Goal: Find specific page/section: Locate item on page

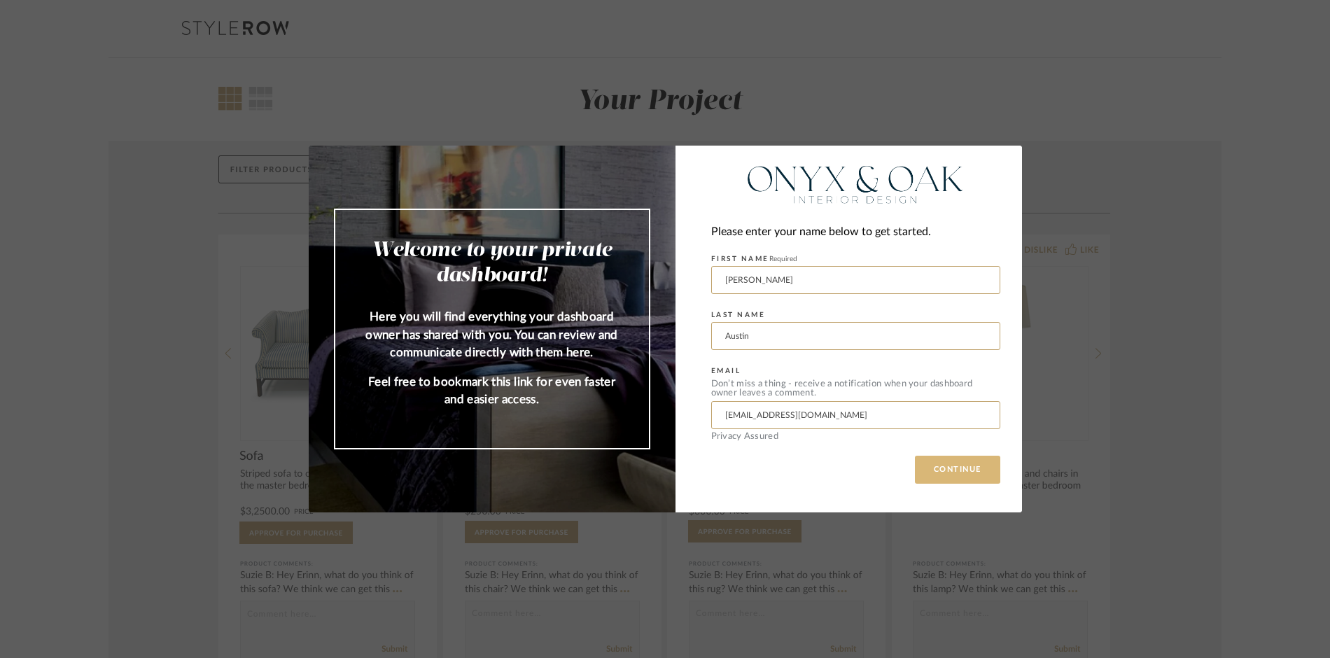
click at [952, 470] on button "CONTINUE" at bounding box center [957, 470] width 85 height 28
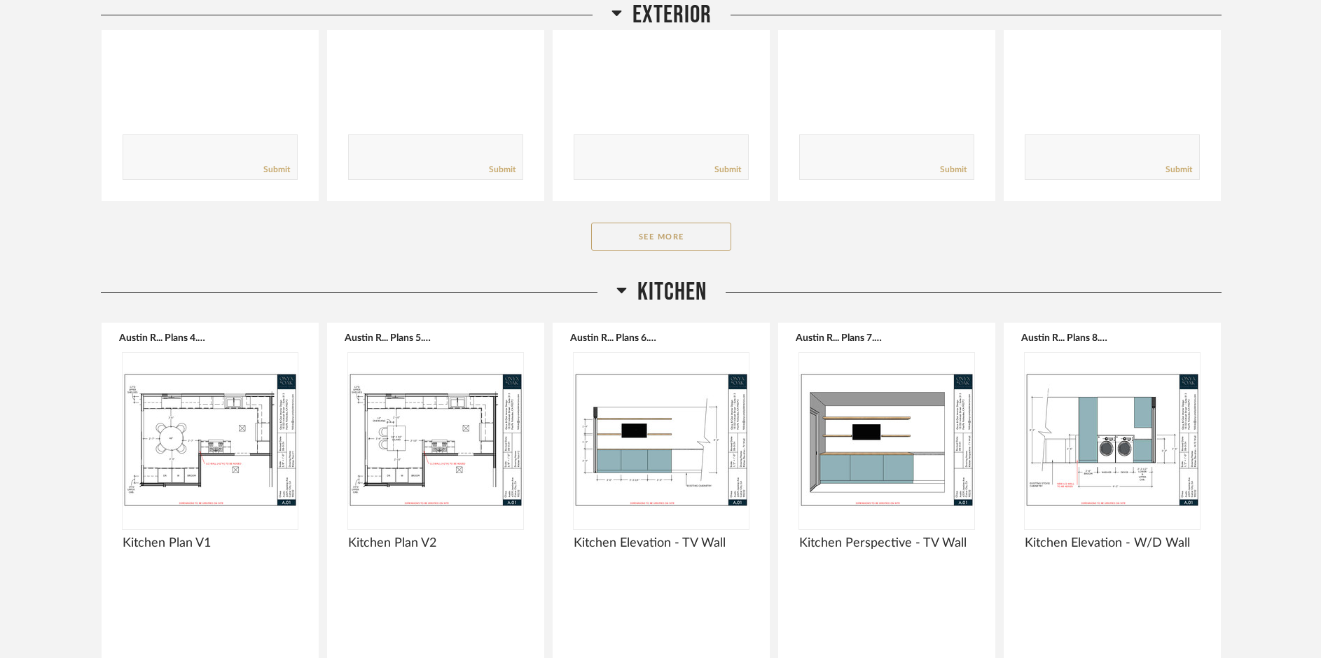
scroll to position [979, 0]
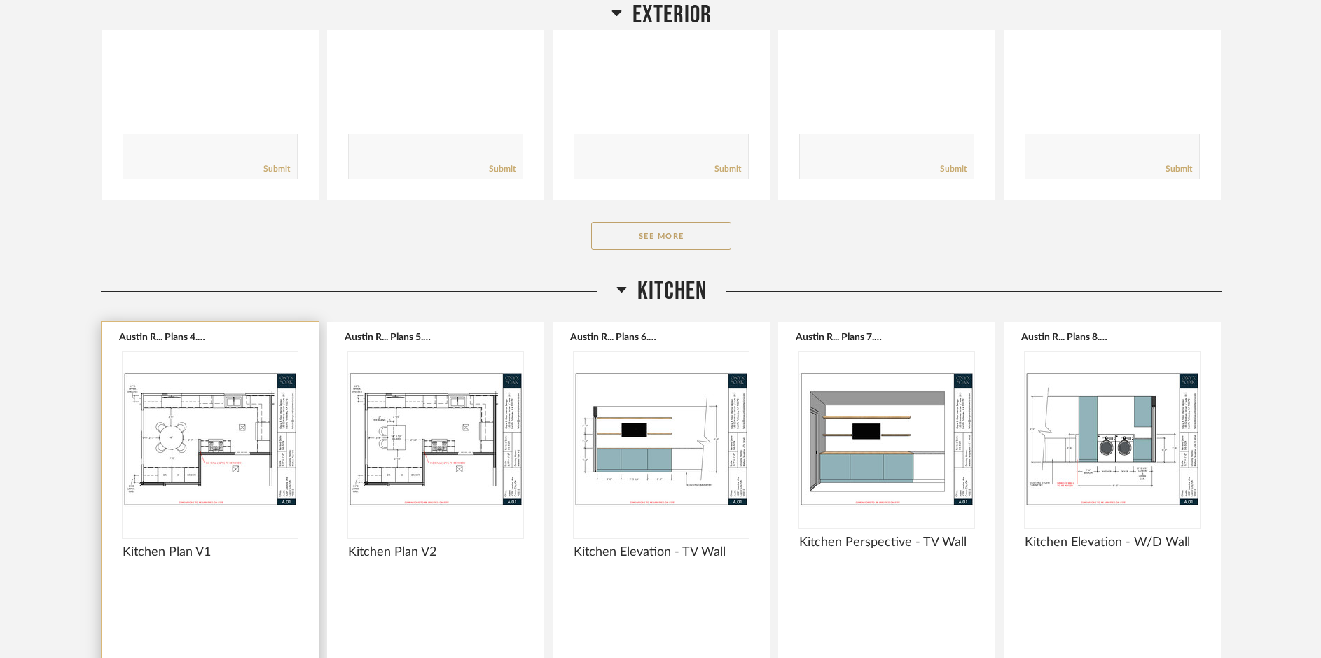
click at [227, 422] on img "0" at bounding box center [210, 439] width 175 height 175
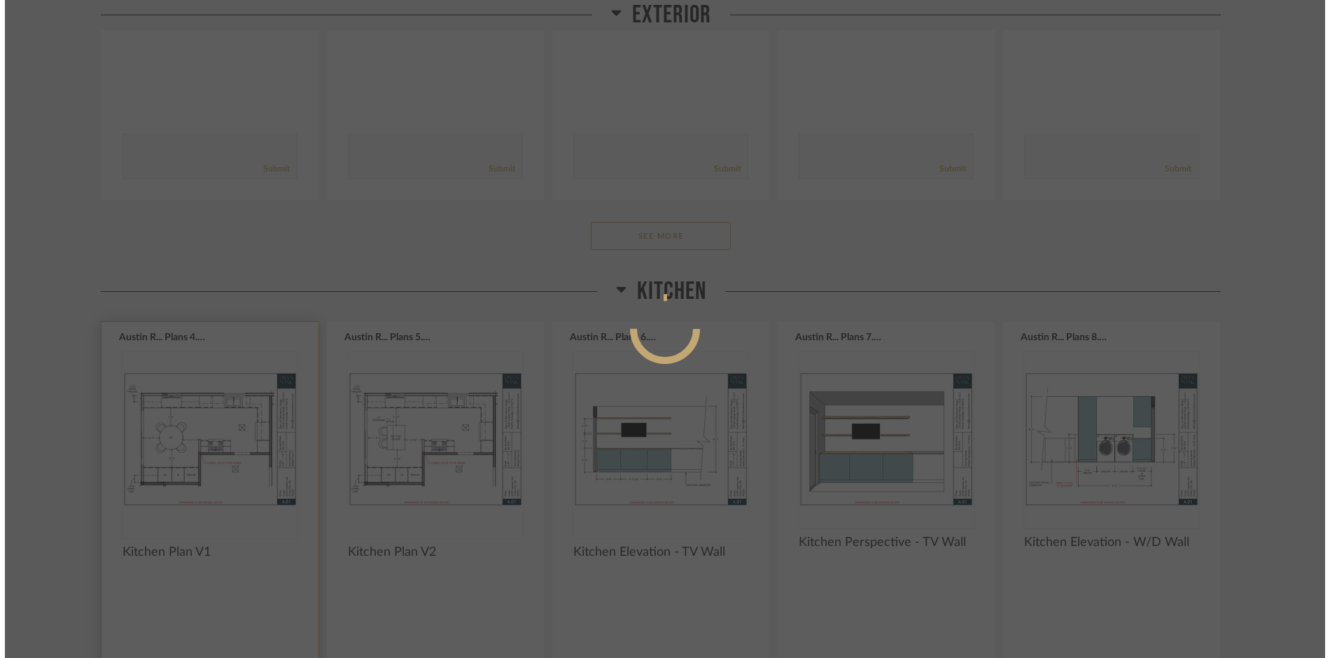
scroll to position [0, 0]
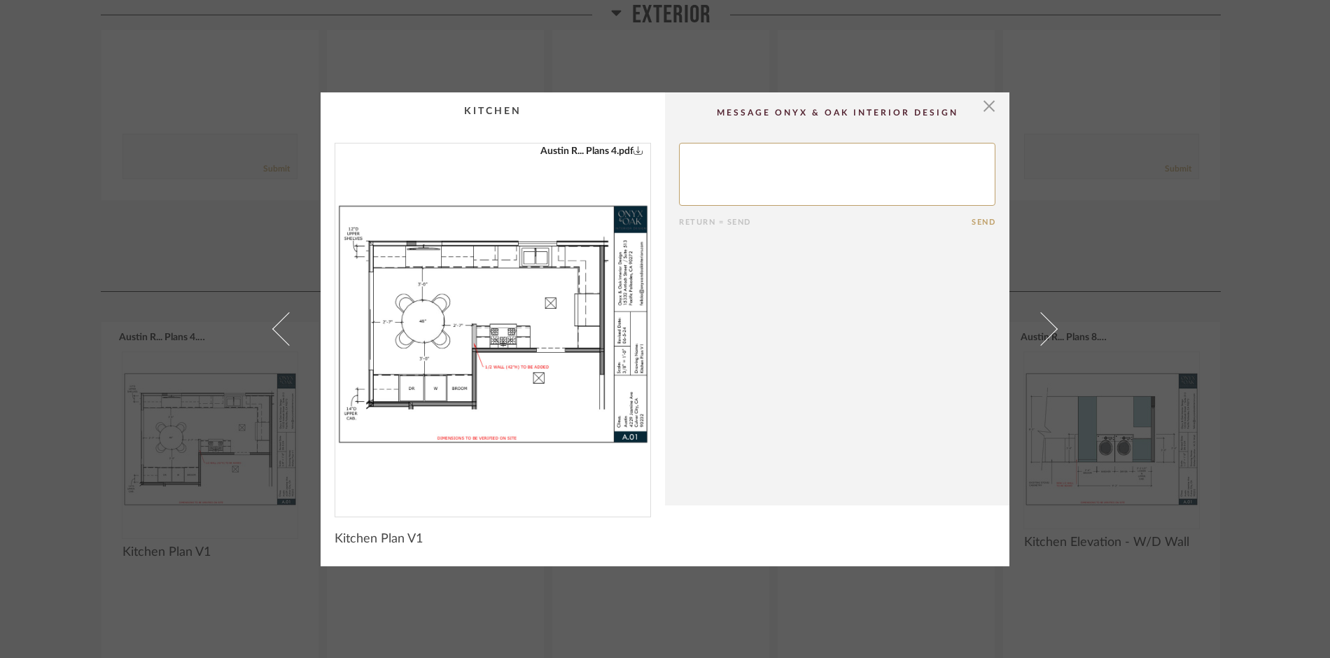
click at [461, 317] on img "0" at bounding box center [492, 325] width 315 height 362
click at [985, 106] on span "button" at bounding box center [989, 106] width 28 height 28
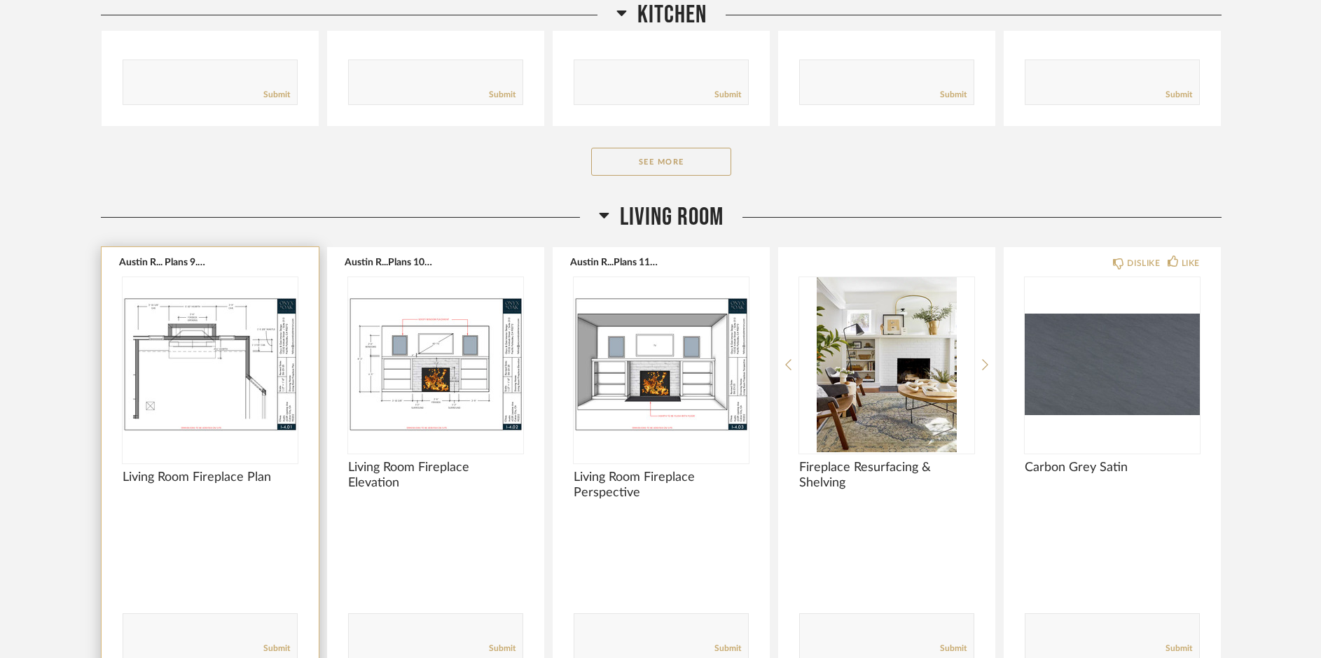
scroll to position [1608, 0]
